Goal: Information Seeking & Learning: Learn about a topic

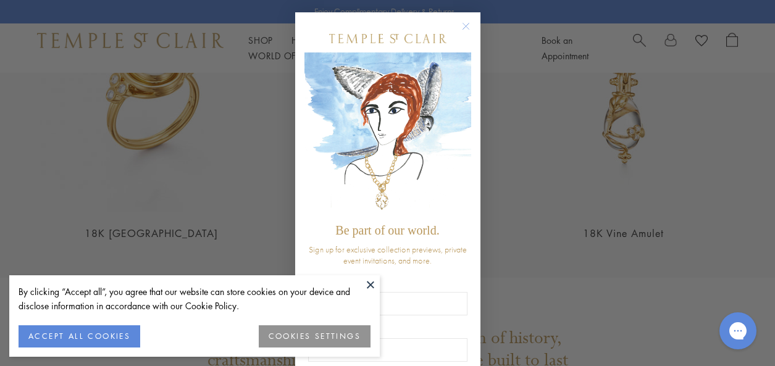
scroll to position [2266, 0]
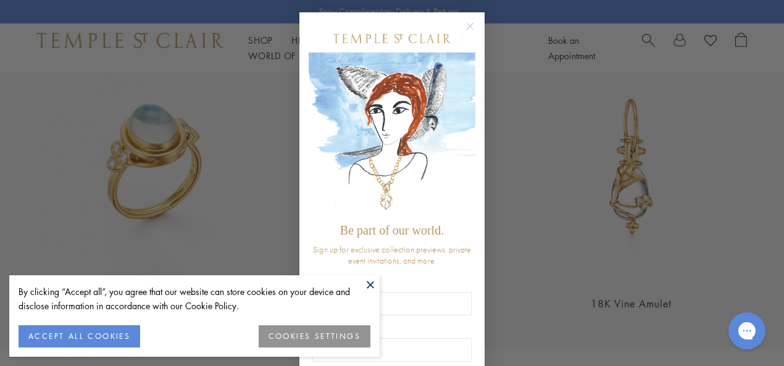
click at [465, 28] on circle "Close dialog" at bounding box center [470, 26] width 15 height 15
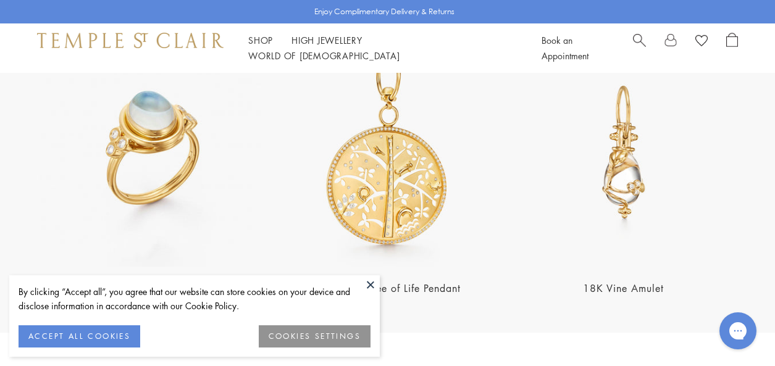
click at [420, 161] on img at bounding box center [387, 152] width 228 height 228
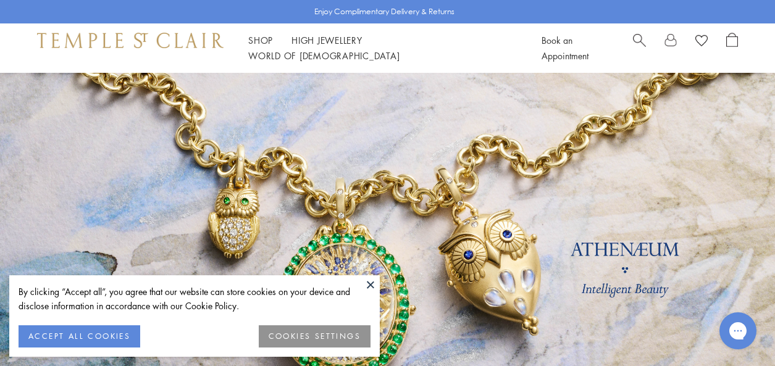
scroll to position [0, 0]
drag, startPoint x: 325, startPoint y: 46, endPoint x: 455, endPoint y: 105, distance: 142.0
click at [329, 46] on link "High Jewellery High Jewellery" at bounding box center [326, 40] width 71 height 12
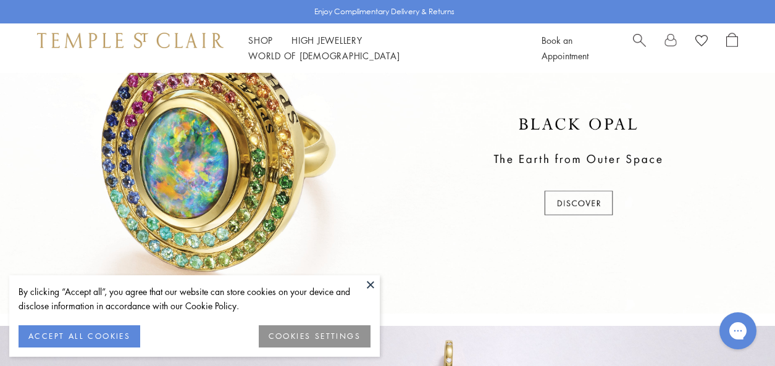
click at [368, 284] on button at bounding box center [370, 284] width 19 height 19
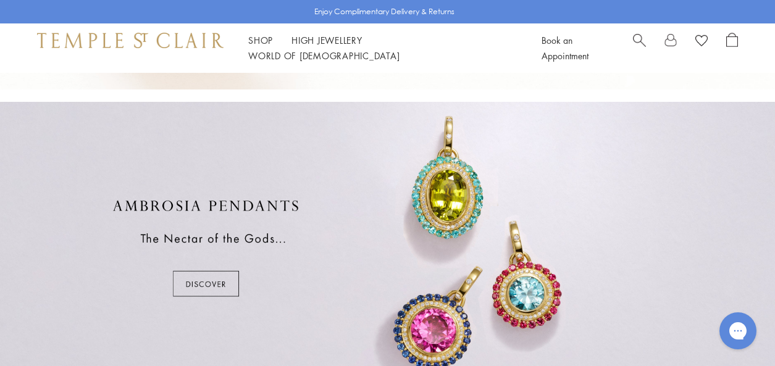
scroll to position [570, 0]
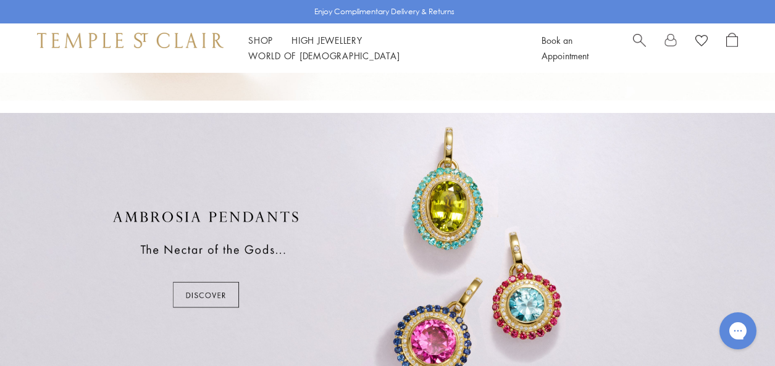
click at [218, 292] on div at bounding box center [387, 259] width 775 height 293
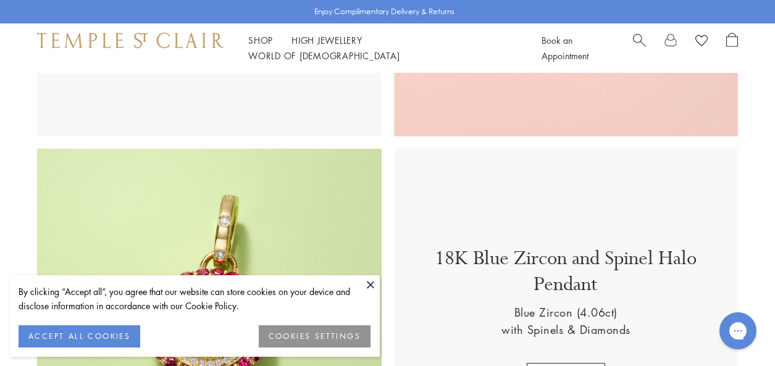
scroll to position [588, 0]
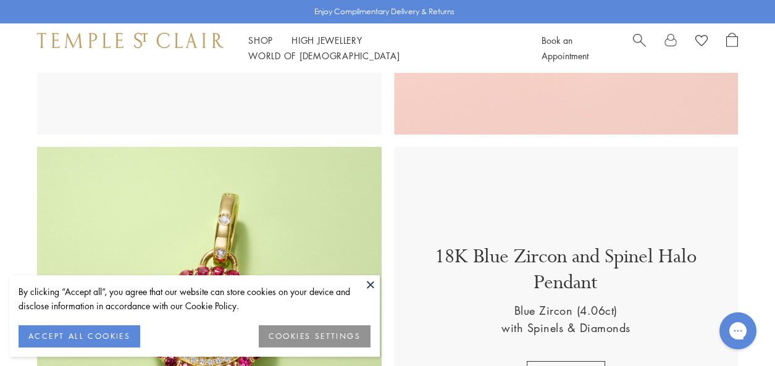
click at [369, 285] on button at bounding box center [370, 284] width 19 height 19
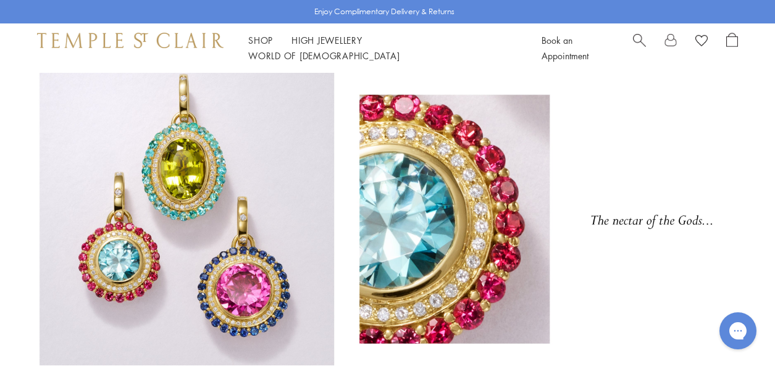
scroll to position [0, 0]
